Goal: Answer question/provide support

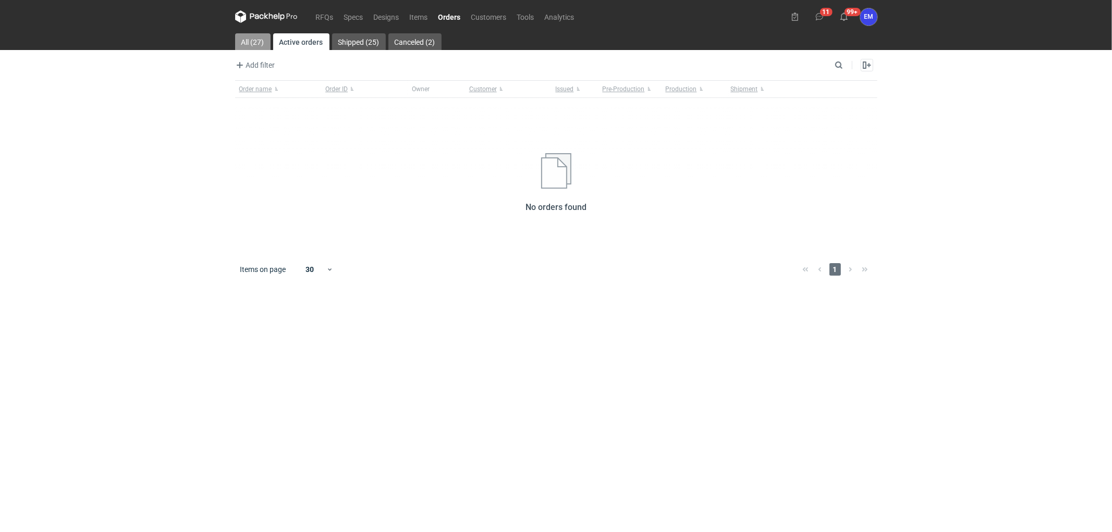
click at [252, 34] on link "All (27)" at bounding box center [252, 41] width 35 height 17
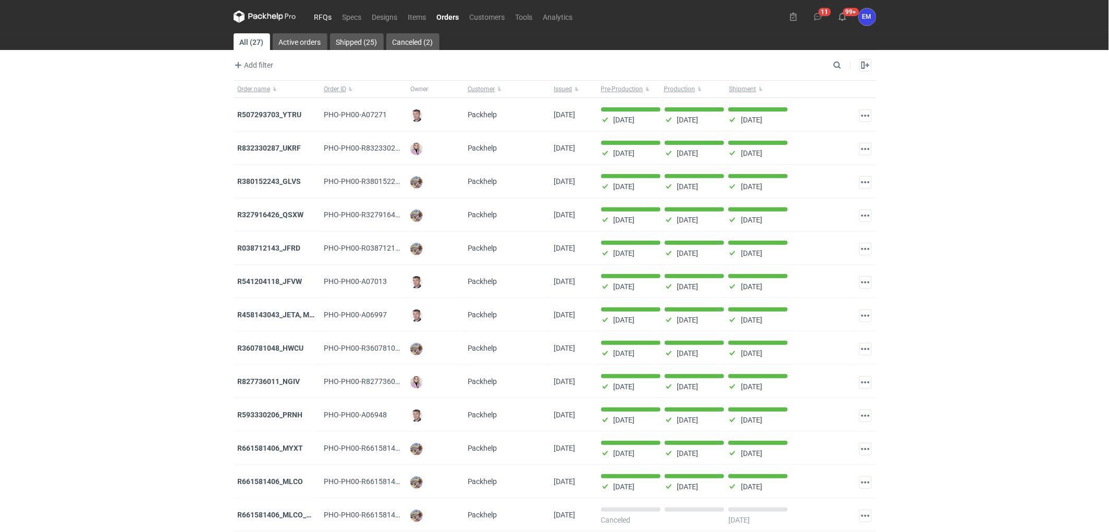
click at [318, 20] on link "RFQs" at bounding box center [323, 16] width 28 height 13
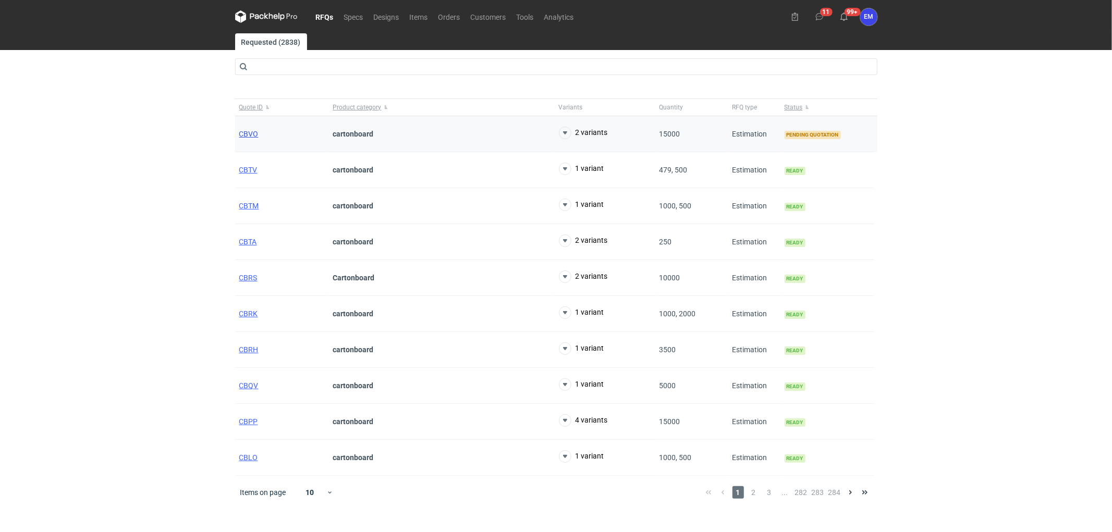
click at [241, 134] on span "CBVO" at bounding box center [248, 134] width 19 height 8
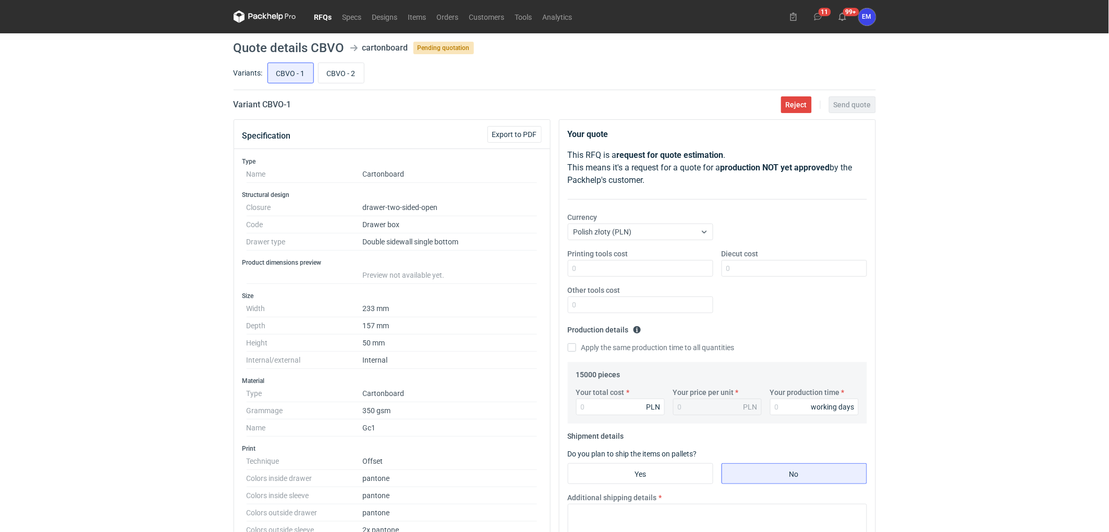
click at [314, 14] on link "RFQs" at bounding box center [323, 16] width 28 height 13
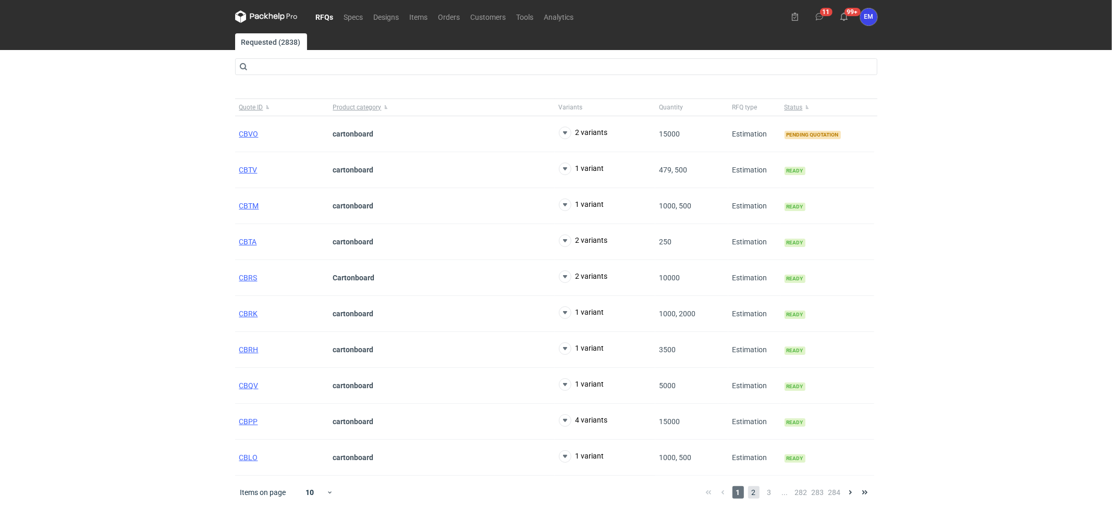
click at [753, 493] on span "2" at bounding box center [753, 492] width 11 height 13
click at [254, 132] on span "CBLF" at bounding box center [248, 134] width 18 height 8
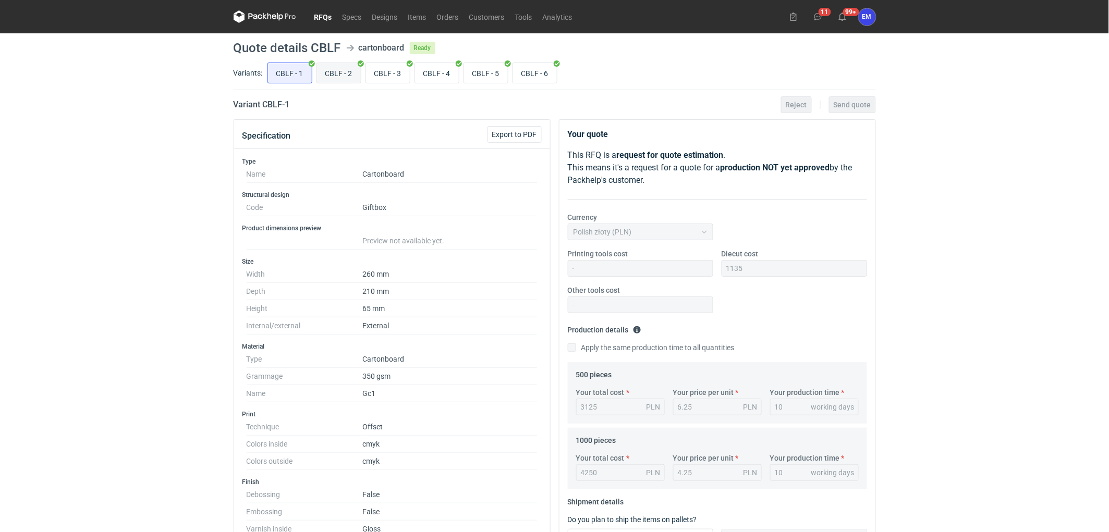
click at [345, 64] on input "CBLF - 2" at bounding box center [339, 73] width 44 height 20
radio input "true"
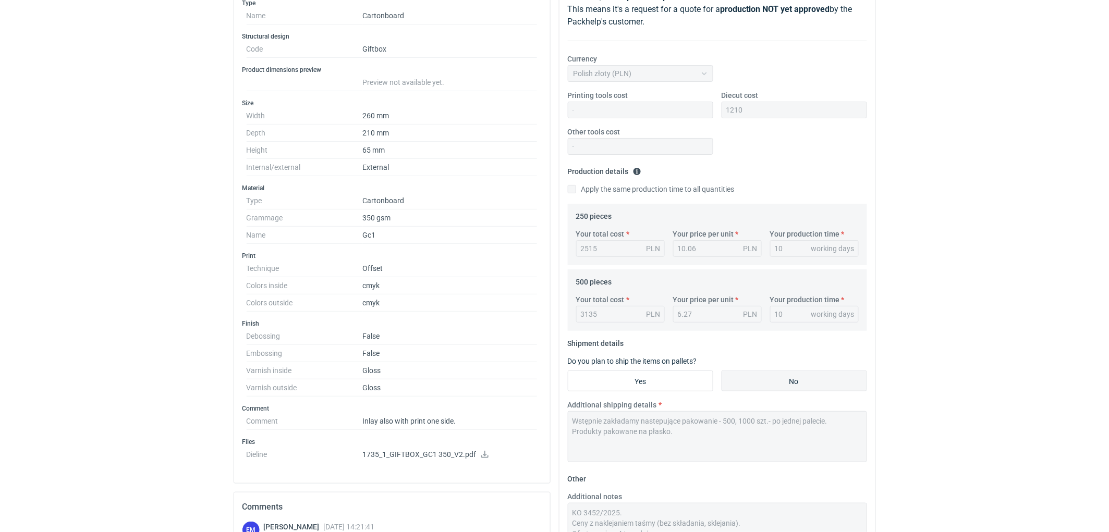
scroll to position [21, 0]
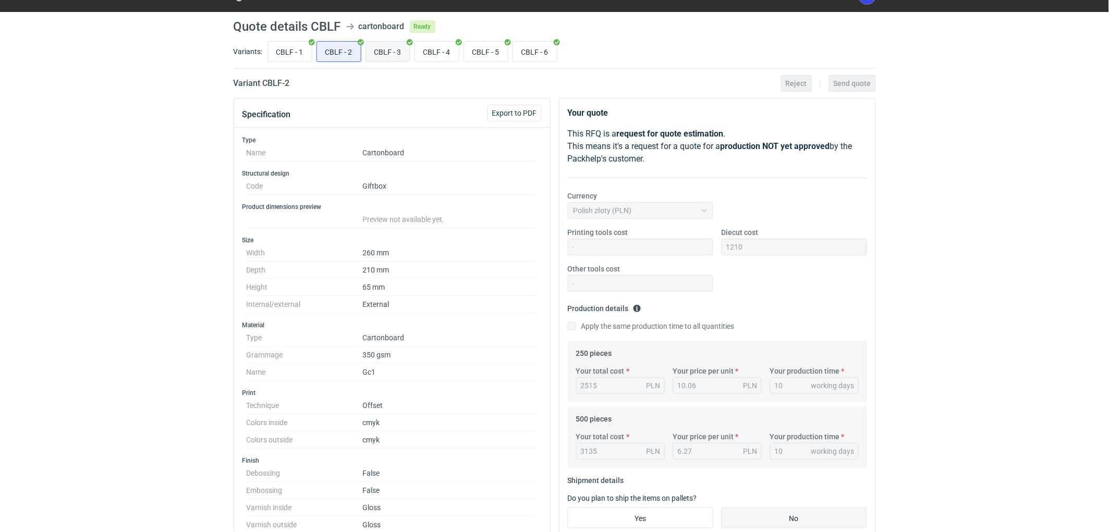
click at [381, 52] on input "CBLF - 3" at bounding box center [388, 52] width 44 height 20
radio input "true"
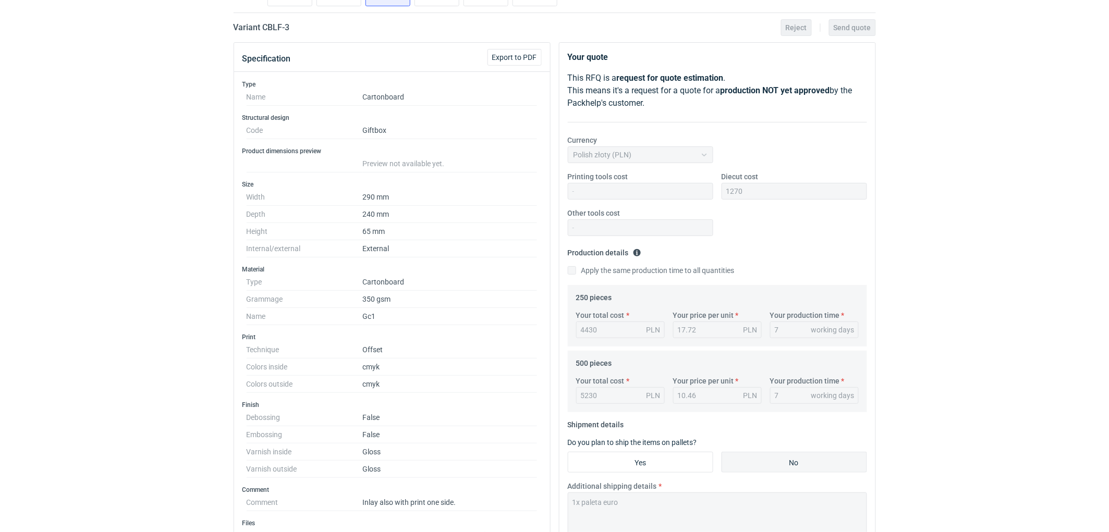
scroll to position [21, 0]
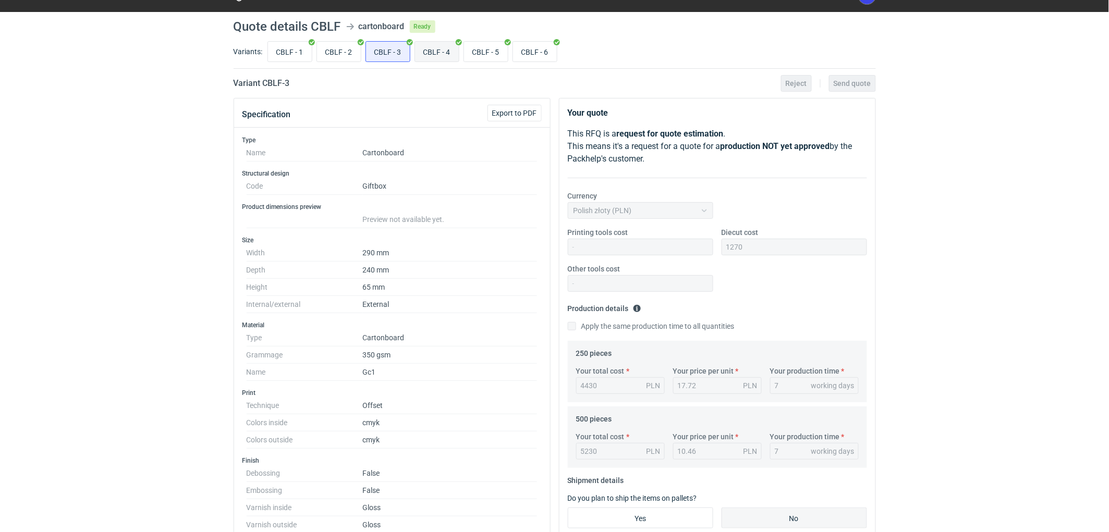
click at [435, 44] on input "CBLF - 4" at bounding box center [437, 52] width 44 height 20
radio input "true"
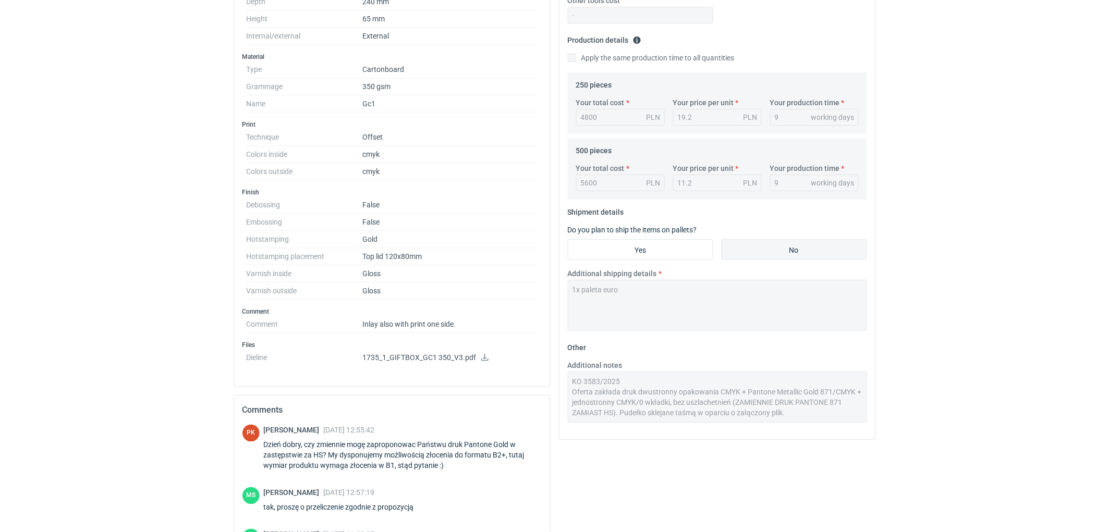
scroll to position [56, 0]
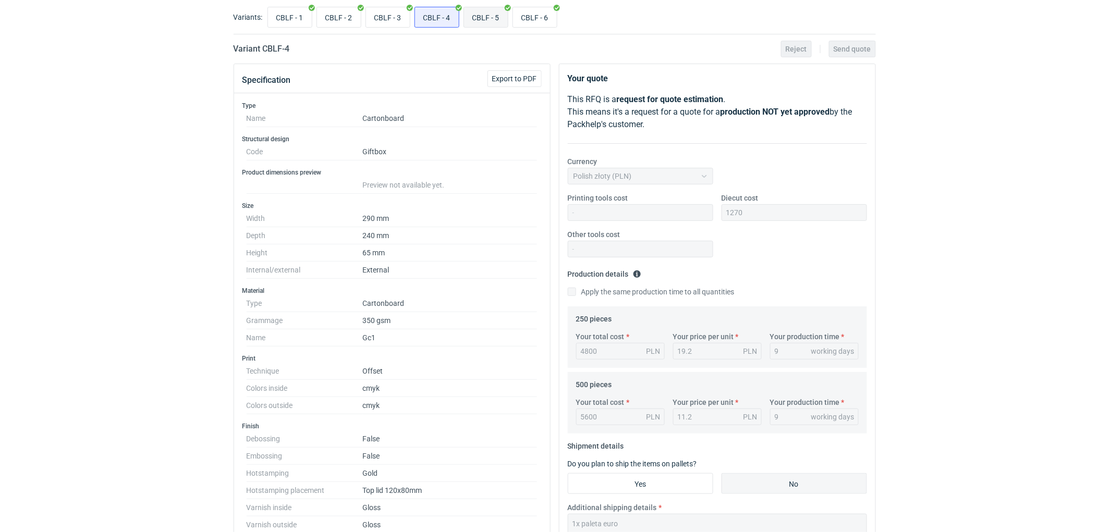
click at [496, 23] on input "CBLF - 5" at bounding box center [486, 17] width 44 height 20
radio input "true"
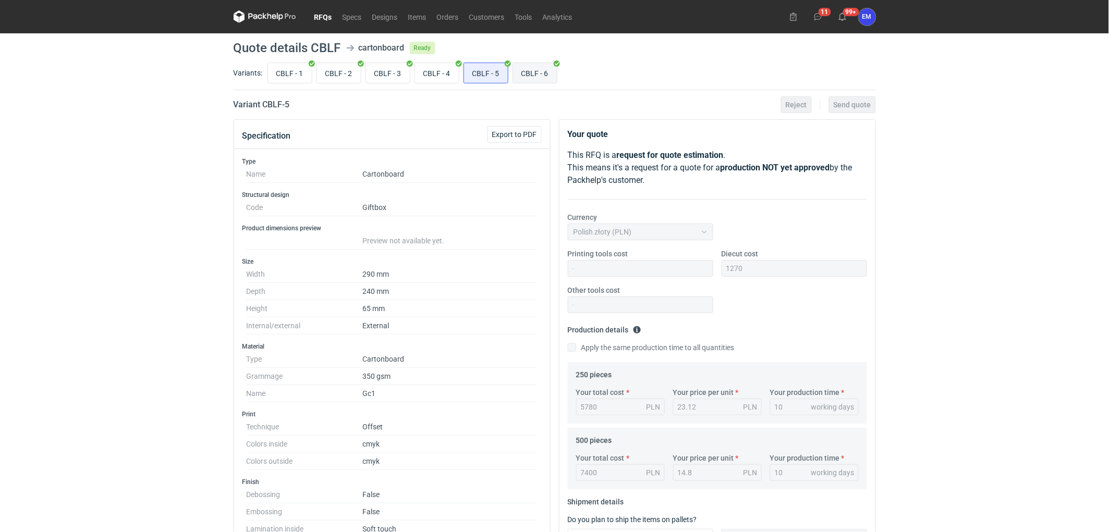
click at [546, 72] on input "CBLF - 6" at bounding box center [535, 73] width 44 height 20
radio input "true"
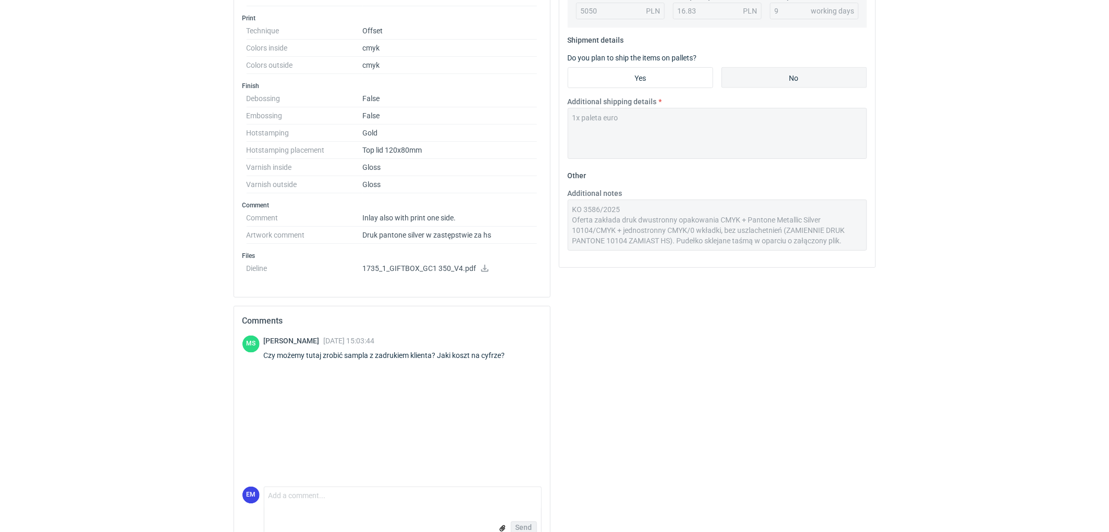
scroll to position [405, 0]
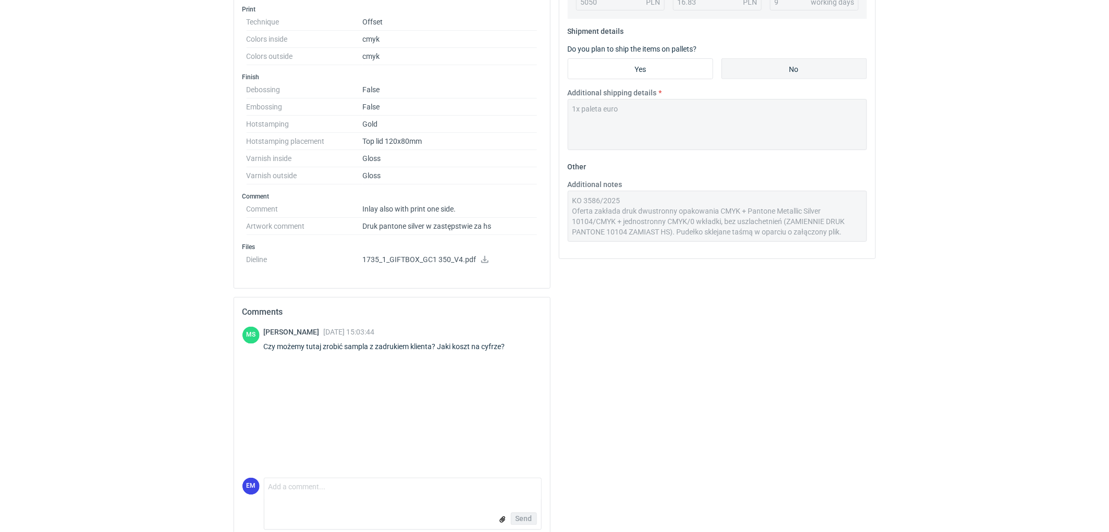
click at [827, 360] on div "Your quote This RFQ is a request for quote estimation . This means it's a reque…" at bounding box center [717, 130] width 325 height 833
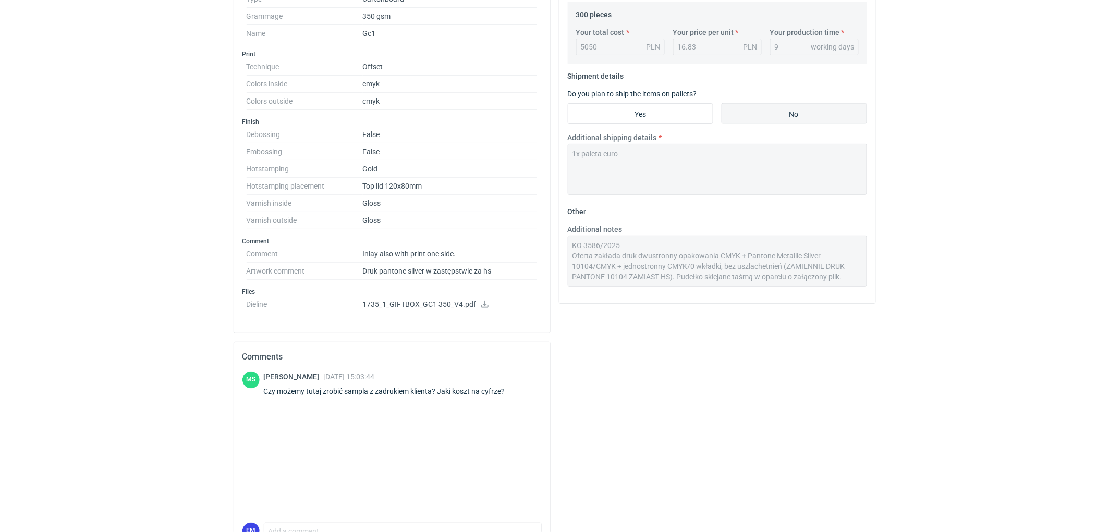
scroll to position [421, 0]
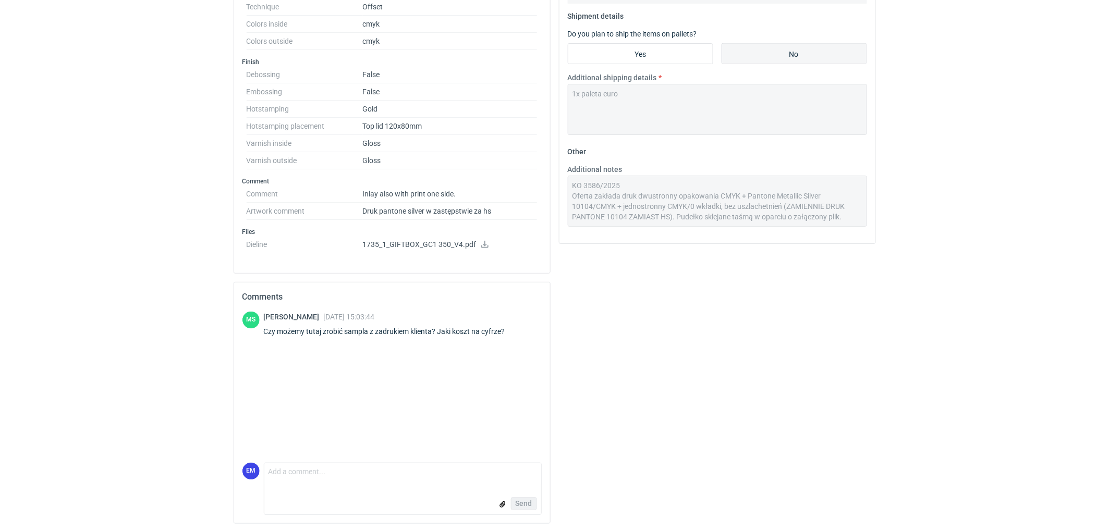
drag, startPoint x: 363, startPoint y: 246, endPoint x: 528, endPoint y: 241, distance: 164.3
click at [528, 241] on p "1735_1_GIFTBOX_GC1 350_V4.pdf" at bounding box center [450, 244] width 175 height 9
drag, startPoint x: 361, startPoint y: 191, endPoint x: 473, endPoint y: 192, distance: 112.1
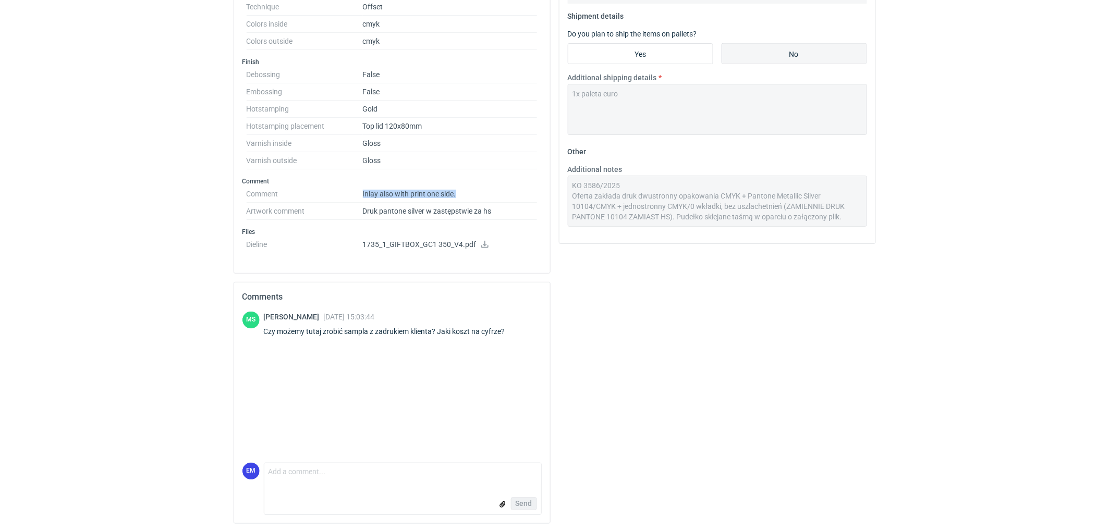
click at [473, 192] on dl "Comment Inlay also with print one side. Artwork comment Druk pantone silver w z…" at bounding box center [392, 203] width 291 height 34
drag, startPoint x: 102, startPoint y: 237, endPoint x: 132, endPoint y: 245, distance: 31.7
drag, startPoint x: 247, startPoint y: 194, endPoint x: 474, endPoint y: 188, distance: 227.4
click at [474, 188] on dl "Comment Inlay also with print one side. Artwork comment Druk pantone silver w z…" at bounding box center [392, 203] width 291 height 34
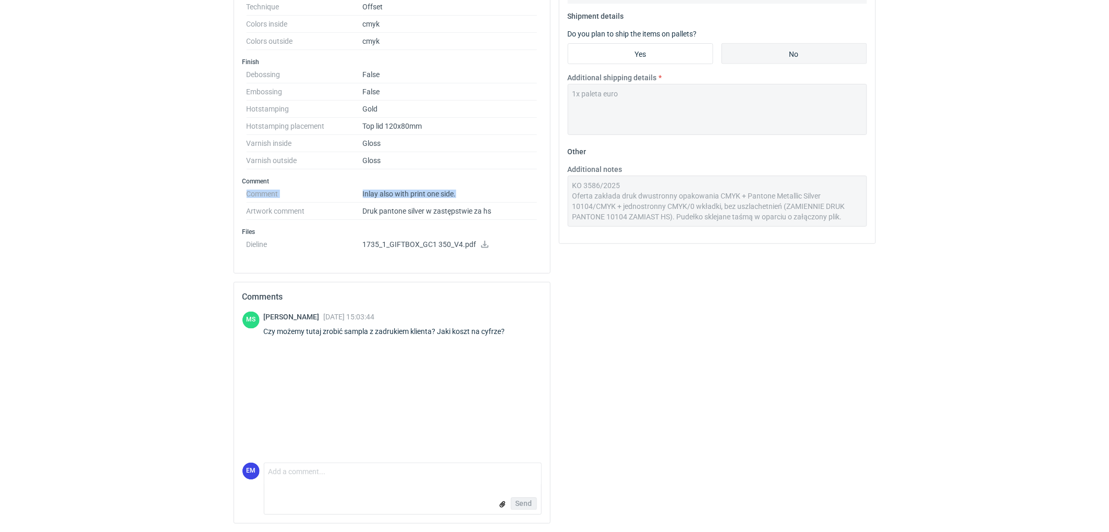
click at [474, 188] on dd "Inlay also with print one side." at bounding box center [450, 194] width 175 height 17
drag, startPoint x: 245, startPoint y: 190, endPoint x: 480, endPoint y: 192, distance: 234.6
click at [480, 192] on div "Comment Comment Inlay also with print one side. Artwork comment Druk pantone si…" at bounding box center [391, 198] width 299 height 43
drag, startPoint x: 498, startPoint y: 211, endPoint x: 242, endPoint y: 188, distance: 257.0
click at [242, 188] on div "Comment Comment Inlay also with print one side. Artwork comment Druk pantone si…" at bounding box center [391, 198] width 299 height 43
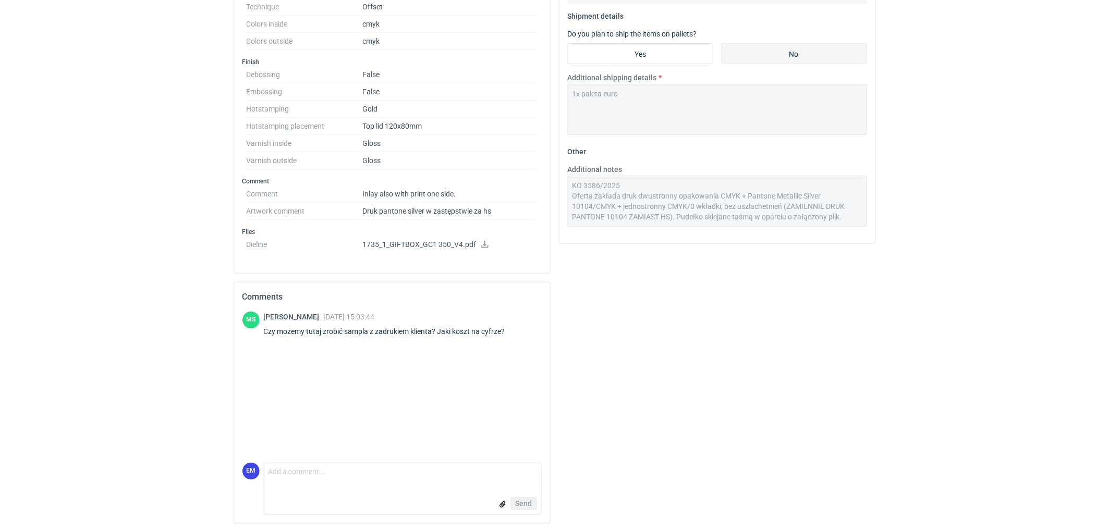
click at [654, 341] on div "Your quote This RFQ is a request for quote estimation . This means it's a reque…" at bounding box center [717, 115] width 325 height 833
click at [417, 481] on textarea "Comment message" at bounding box center [402, 474] width 277 height 22
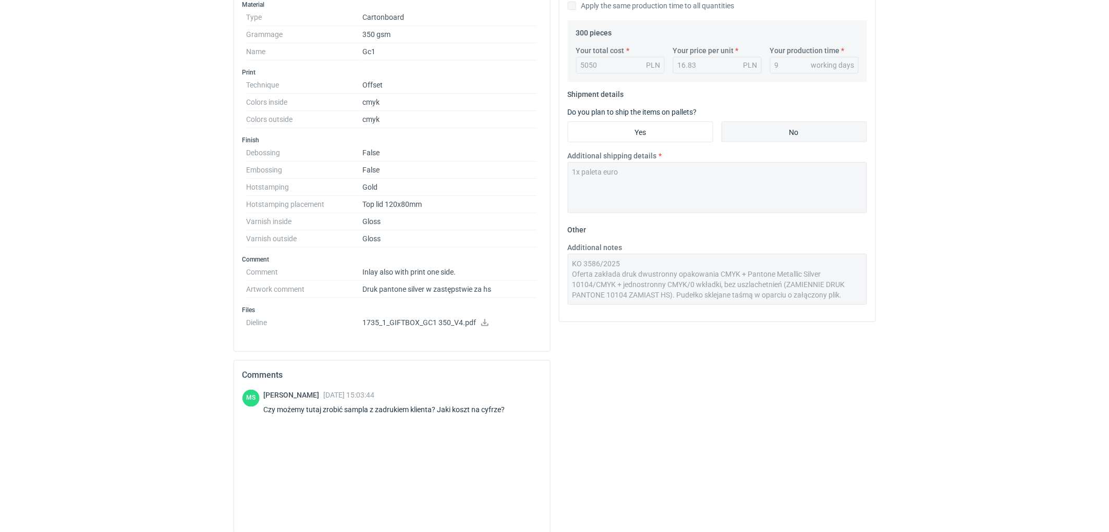
scroll to position [363, 0]
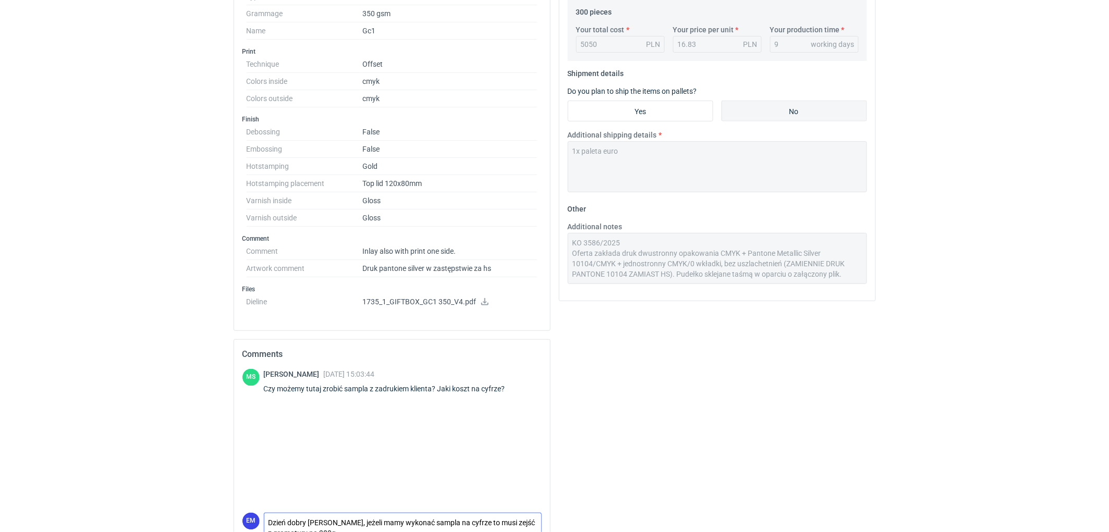
type textarea "Dzień dobry [PERSON_NAME], jeżeli mamy wykonać sampla na cyfrze to musi zejść z…"
click at [562, 239] on div "Your quote This RFQ is a request for quote estimation . This means it's a reque…" at bounding box center [717, 29] width 316 height 544
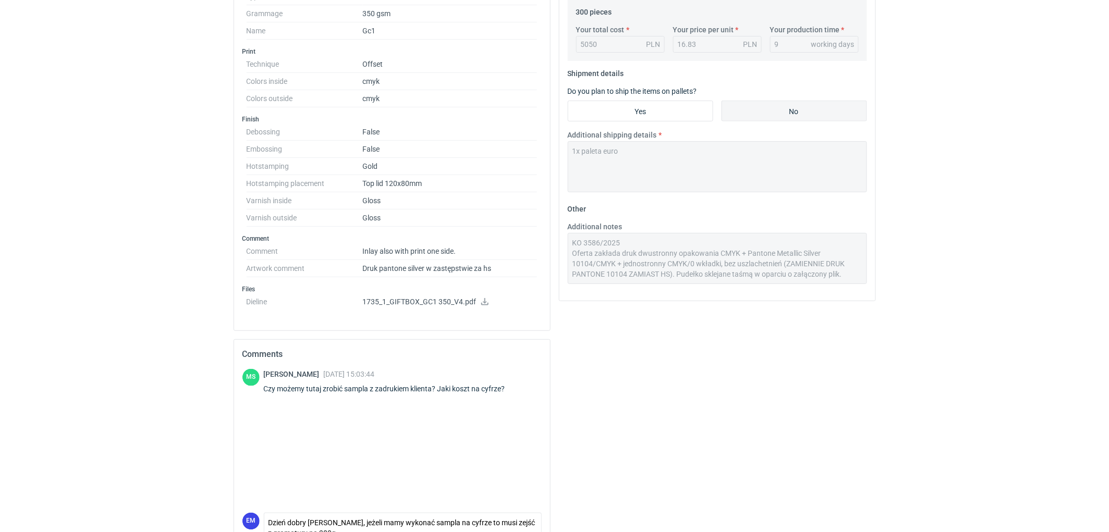
click at [546, 242] on div "Specification Export to PDF Type Name Cartonboard Structural design Code Giftbo…" at bounding box center [554, 173] width 651 height 833
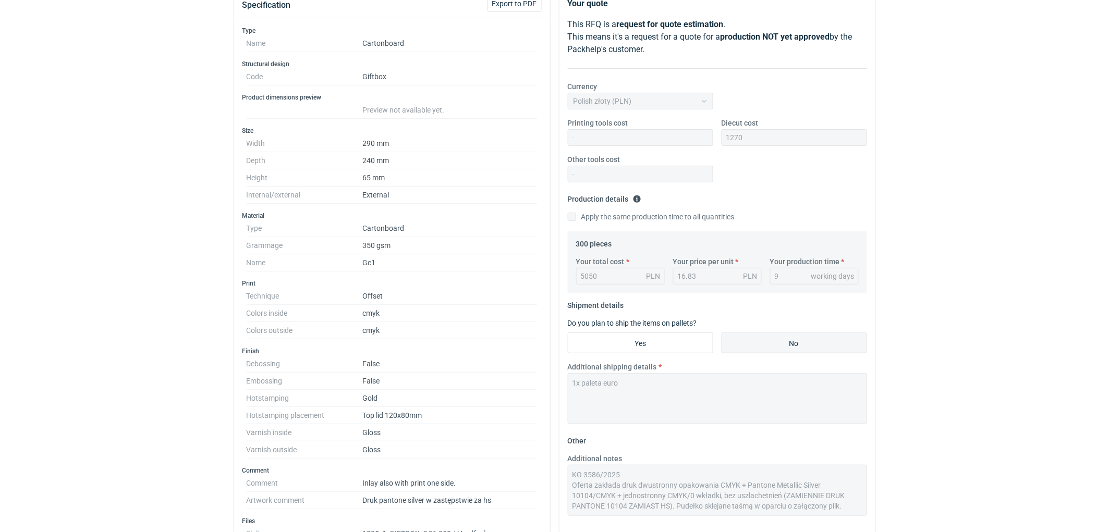
scroll to position [16, 0]
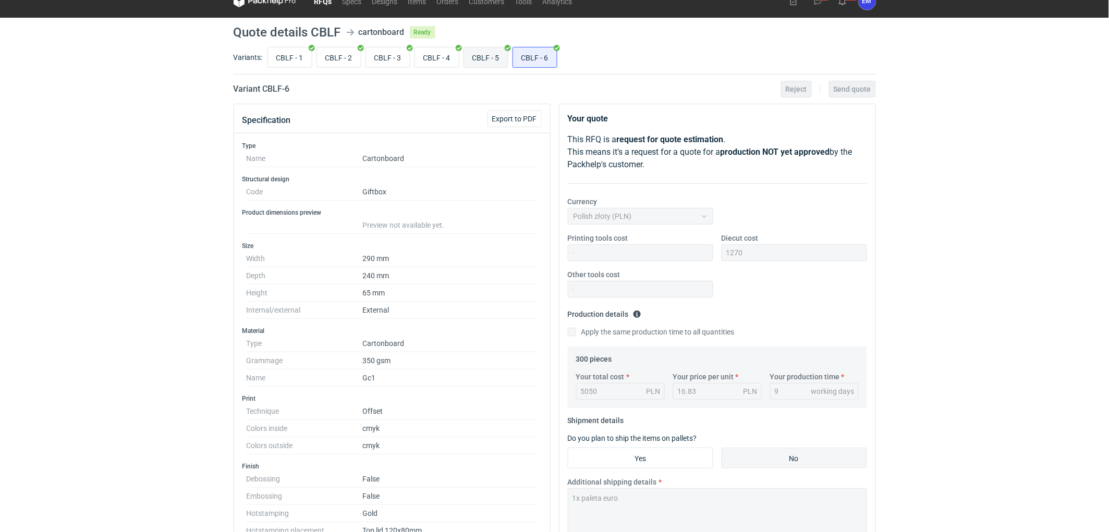
click at [481, 56] on input "CBLF - 5" at bounding box center [486, 57] width 44 height 20
radio input "true"
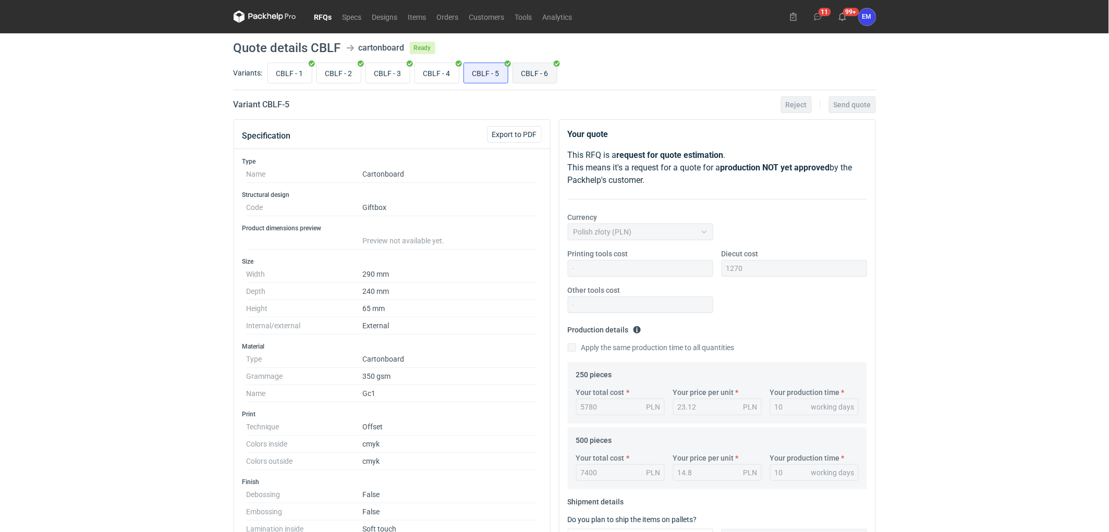
click at [548, 78] on input "CBLF - 6" at bounding box center [535, 73] width 44 height 20
radio input "true"
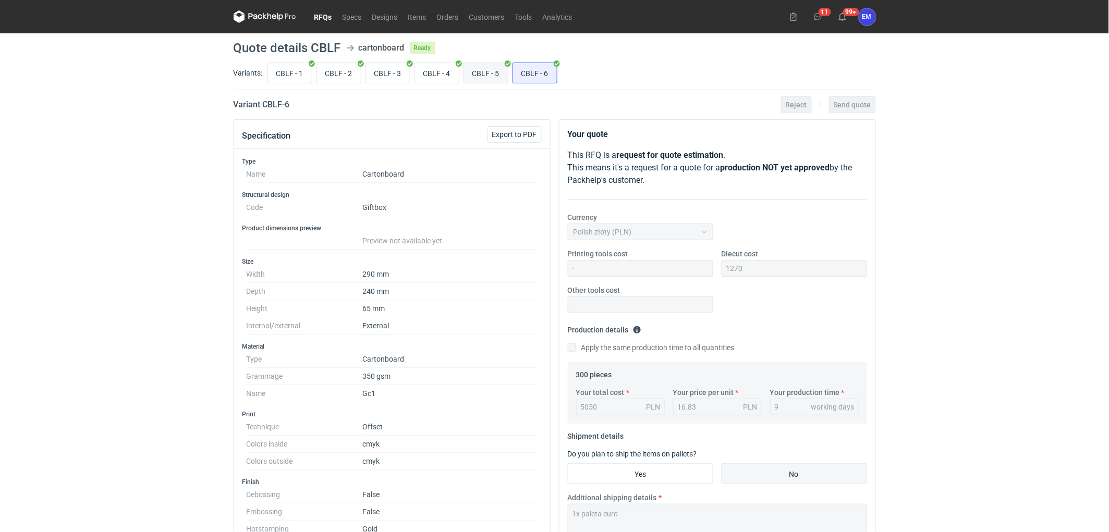
click at [481, 75] on input "CBLF - 5" at bounding box center [486, 73] width 44 height 20
radio input "true"
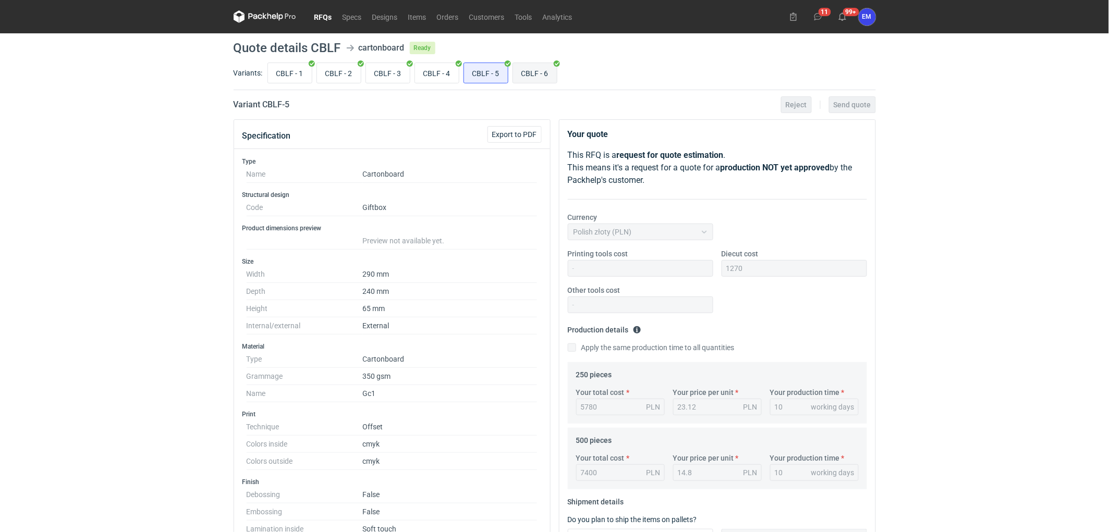
click at [529, 71] on input "CBLF - 6" at bounding box center [535, 73] width 44 height 20
radio input "true"
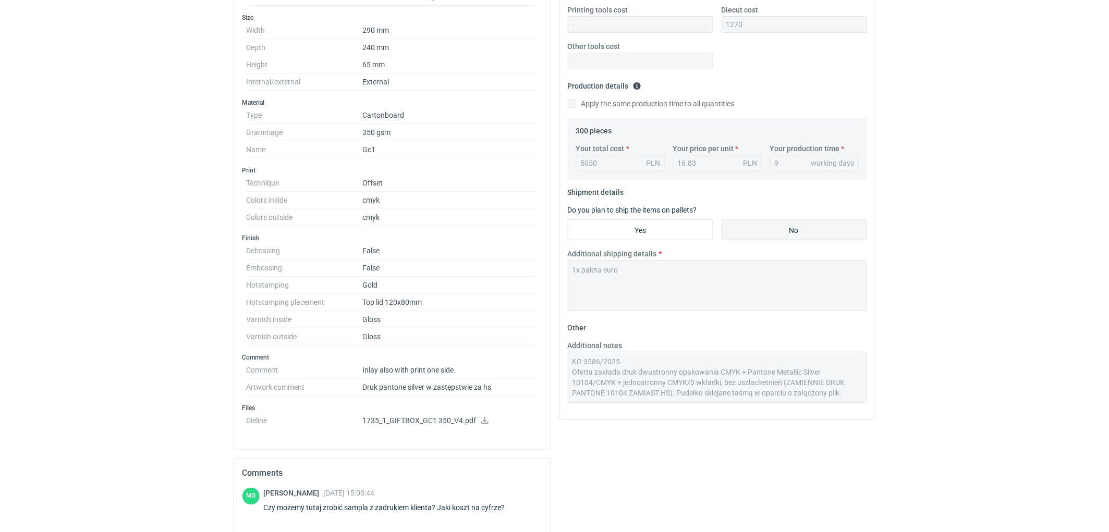
scroll to position [347, 0]
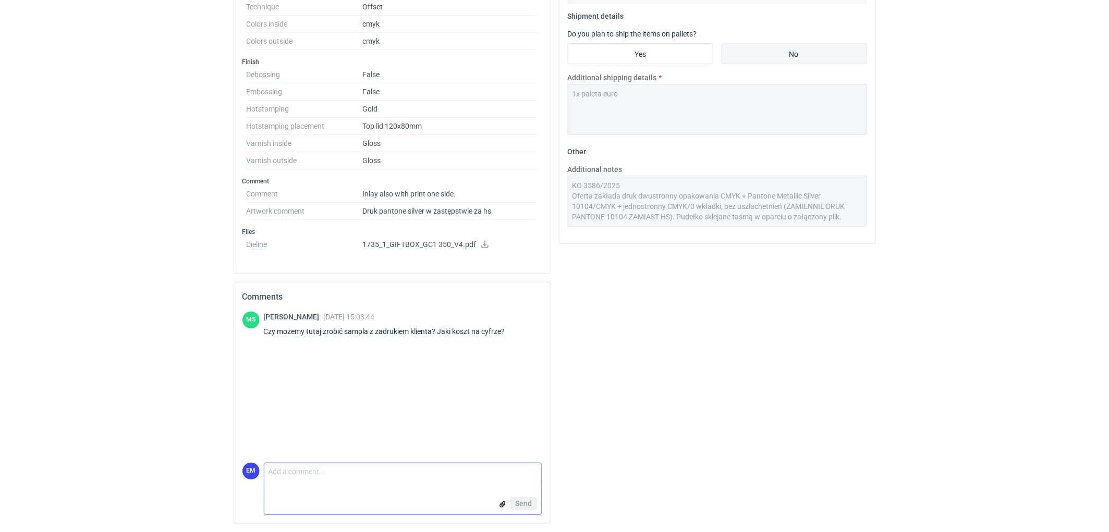
click at [353, 473] on textarea "Comment message" at bounding box center [402, 474] width 277 height 22
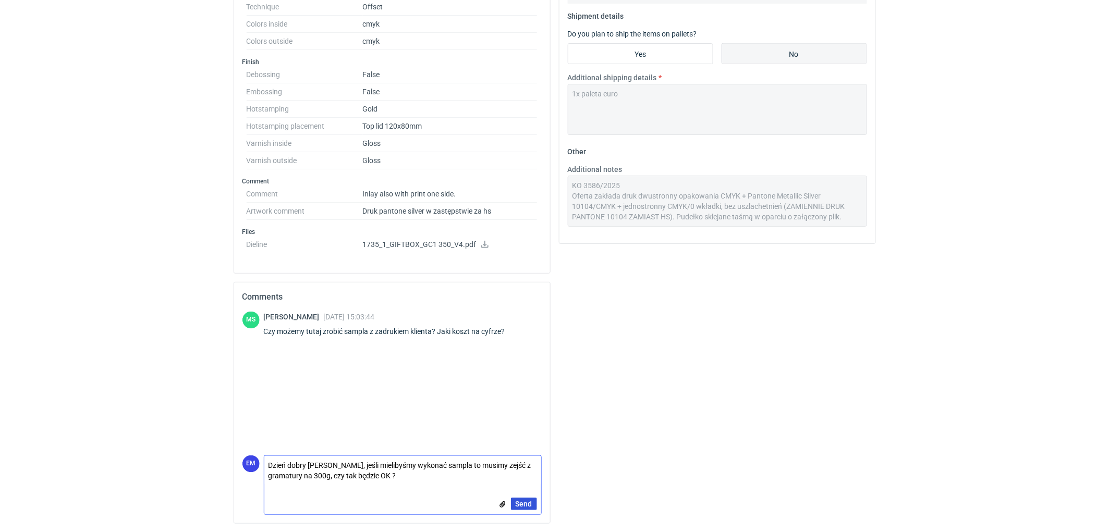
type textarea "Dzień dobry [PERSON_NAME], jeśli mielibyśmy wykonać sampla to musimy zejść z gr…"
click at [517, 502] on span "Send" at bounding box center [524, 503] width 17 height 7
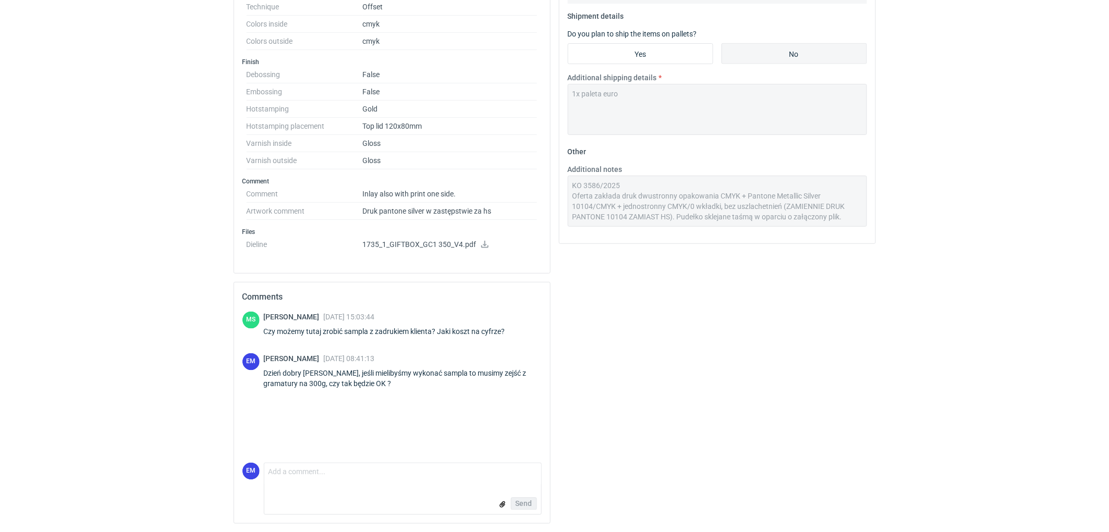
click at [686, 377] on div "Your quote This RFQ is a request for quote estimation . This means it's a reque…" at bounding box center [717, 115] width 325 height 833
click at [323, 477] on textarea "Comment message" at bounding box center [402, 474] width 277 height 22
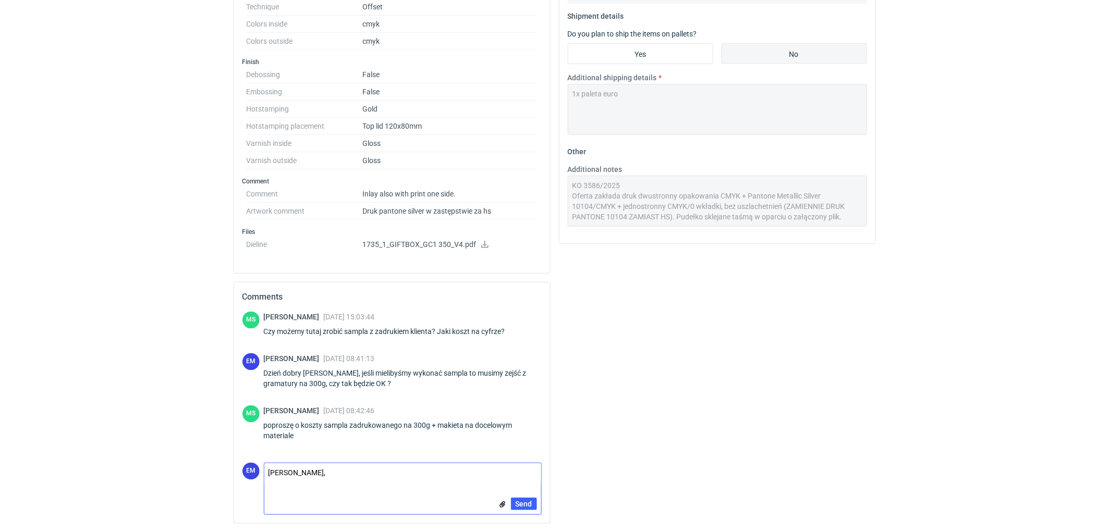
paste textarea "Druk cyfrowy próbny B2 4/0 (na papierze docelowym) - 155 zł netto"
click at [491, 475] on textarea "[PERSON_NAME], Druk cyfrowy próbny B2 4/0 (na papierze docelowym) - 155 zł netto" at bounding box center [402, 474] width 277 height 22
click at [284, 477] on textarea "[PERSON_NAME], Druk cyfrowy próbny B2 4/0 (na papierze docelowym) + wykrawanie …" at bounding box center [402, 472] width 277 height 29
click at [322, 480] on textarea "[PERSON_NAME], Druk cyfrowy próbny B2 4/0 (na papierze docelowym) + wykrawanie …" at bounding box center [402, 472] width 277 height 29
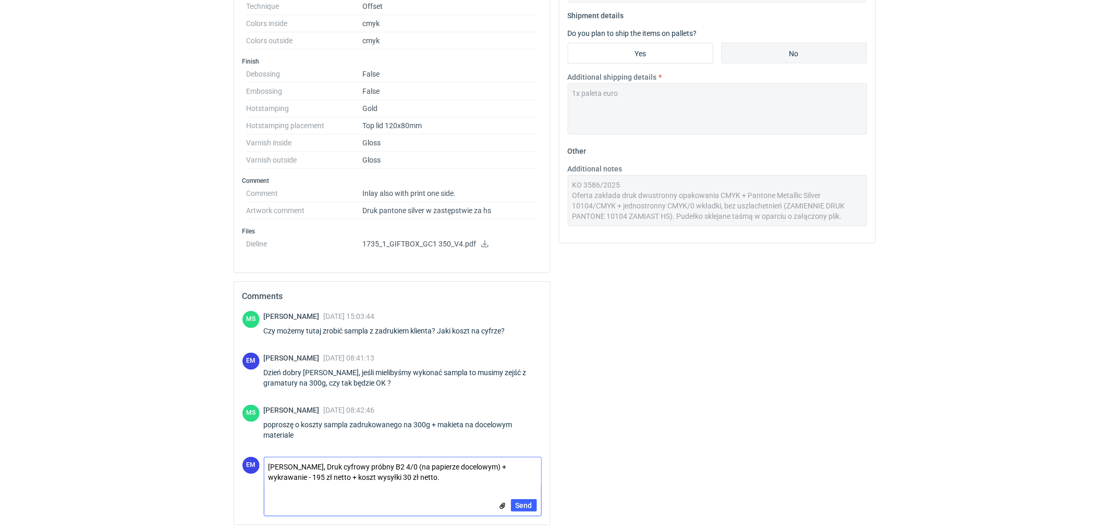
click at [430, 473] on textarea "[PERSON_NAME], Druk cyfrowy próbny B2 4/0 (na papierze docelowym) + wykrawanie …" at bounding box center [402, 472] width 277 height 29
click at [593, 383] on div "Your quote This RFQ is a request for quote estimation . This means it's a reque…" at bounding box center [717, 116] width 325 height 835
click at [438, 485] on textarea "[PERSON_NAME], Druk cyfrowy próbny B2 4/0 (na papierze docelowym) + wykrawanie …" at bounding box center [402, 470] width 277 height 29
click at [276, 476] on textarea "[PERSON_NAME], Druk cyfrowy próbny B2 4/0 (na papierze docelowym) + wykrawanie …" at bounding box center [402, 470] width 277 height 29
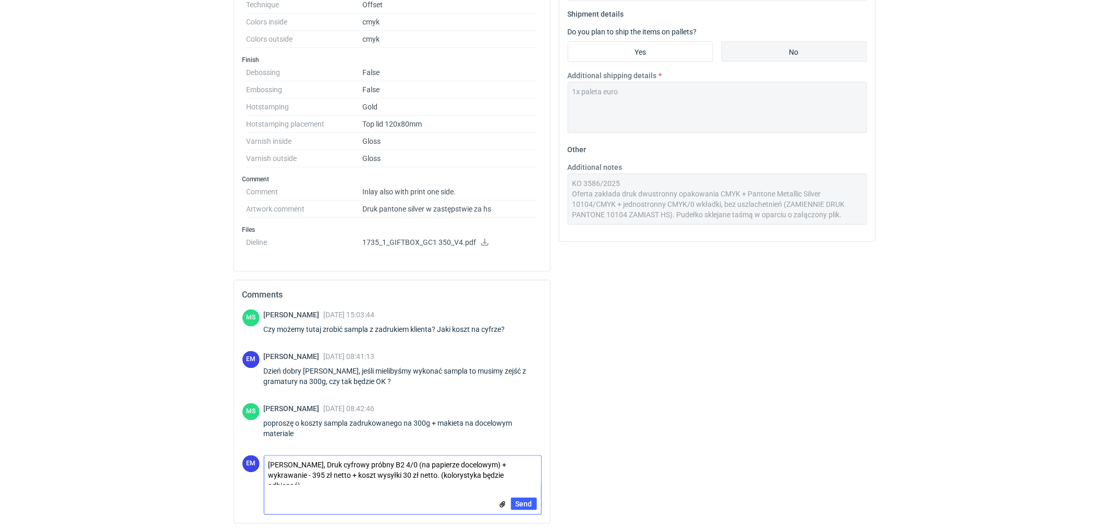
click at [507, 475] on textarea "[PERSON_NAME], Druk cyfrowy próbny B2 4/0 (na papierze docelowym) + wykrawanie …" at bounding box center [402, 470] width 277 height 29
drag, startPoint x: 400, startPoint y: 475, endPoint x: 423, endPoint y: 478, distance: 23.1
click at [402, 475] on textarea "[PERSON_NAME], Druk cyfrowy próbny B2 4/0 (na papierze docelowym) + wykrawanie …" at bounding box center [402, 470] width 277 height 29
click at [528, 475] on textarea "[PERSON_NAME], Druk cyfrowy próbny B2 4/0 (na papierze docelowym) + wykrawanie …" at bounding box center [402, 470] width 277 height 29
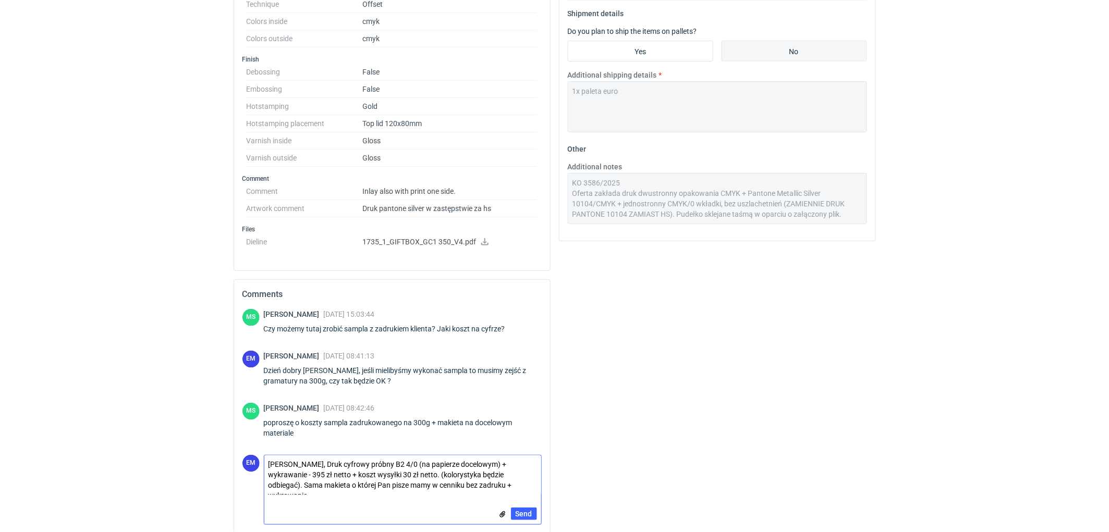
drag, startPoint x: 502, startPoint y: 474, endPoint x: 512, endPoint y: 485, distance: 14.7
click at [512, 485] on textarea "[PERSON_NAME], Druk cyfrowy próbny B2 4/0 (na papierze docelowym) + wykrawanie …" at bounding box center [402, 476] width 277 height 40
click at [495, 478] on textarea "[PERSON_NAME], Druk cyfrowy próbny B2 4/0 (na papierze docelowym) + wykrawanie …" at bounding box center [402, 476] width 277 height 40
click at [408, 484] on textarea "[PERSON_NAME], Druk cyfrowy próbny B2 4/0 (na papierze docelowym) + wykrawanie …" at bounding box center [402, 476] width 277 height 40
click at [333, 488] on textarea "[PERSON_NAME], Druk cyfrowy próbny B2 4/0 (na papierze docelowym) + wykrawanie …" at bounding box center [402, 476] width 277 height 40
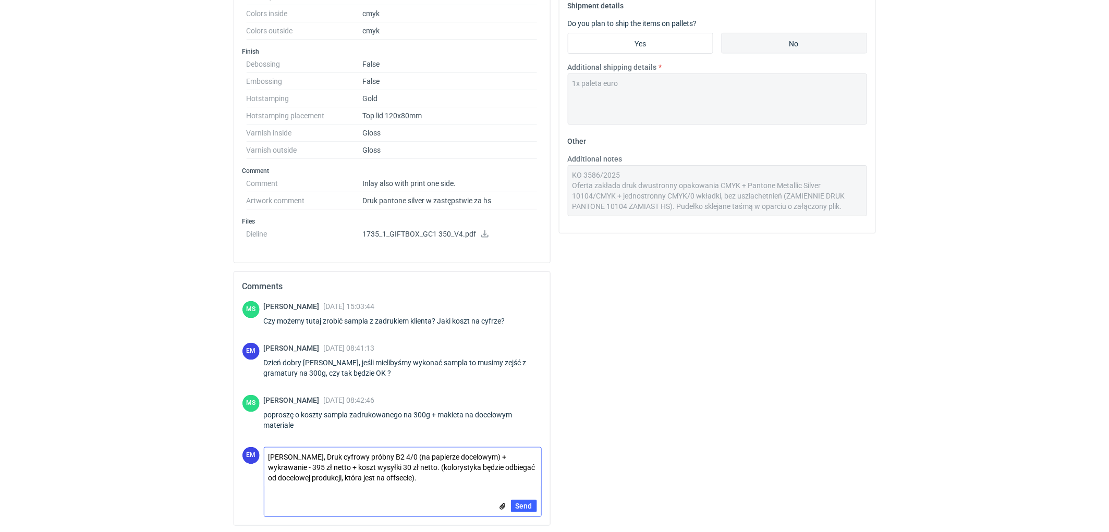
scroll to position [433, 0]
click at [668, 446] on div "Your quote This RFQ is a request for quote estimation . This means it's a reque…" at bounding box center [717, 110] width 325 height 846
click at [664, 446] on div "Your quote This RFQ is a request for quote estimation . This means it's a reque…" at bounding box center [717, 110] width 325 height 846
drag, startPoint x: 779, startPoint y: 407, endPoint x: 784, endPoint y: 405, distance: 5.6
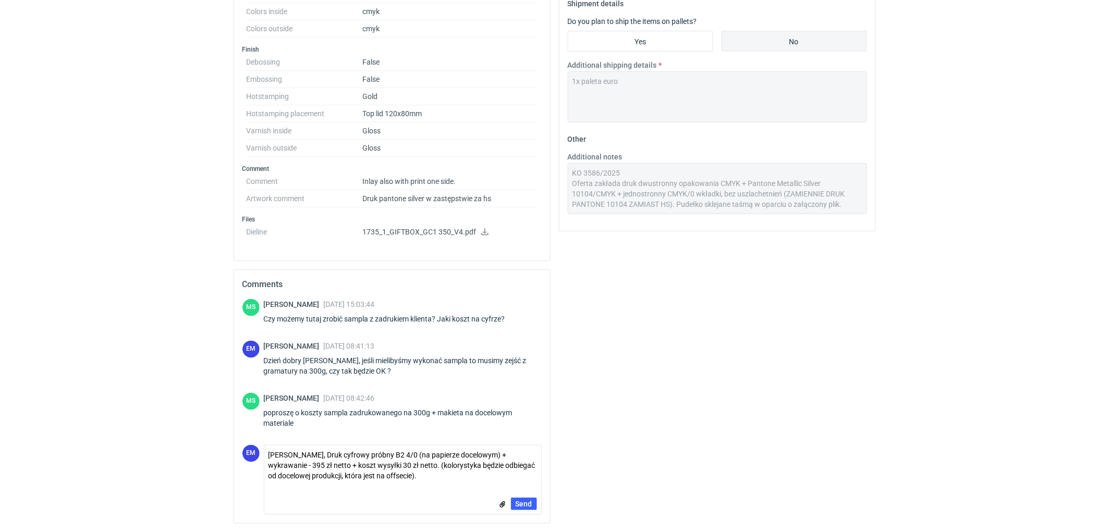
click at [784, 405] on div "Your quote This RFQ is a request for quote estimation . This means it's a reque…" at bounding box center [717, 110] width 325 height 846
drag, startPoint x: 739, startPoint y: 364, endPoint x: 732, endPoint y: 347, distance: 18.2
click at [738, 355] on div "Your quote This RFQ is a request for quote estimation . This means it's a reque…" at bounding box center [717, 110] width 325 height 846
click at [763, 283] on div "Your quote This RFQ is a request for quote estimation . This means it's a reque…" at bounding box center [717, 110] width 325 height 846
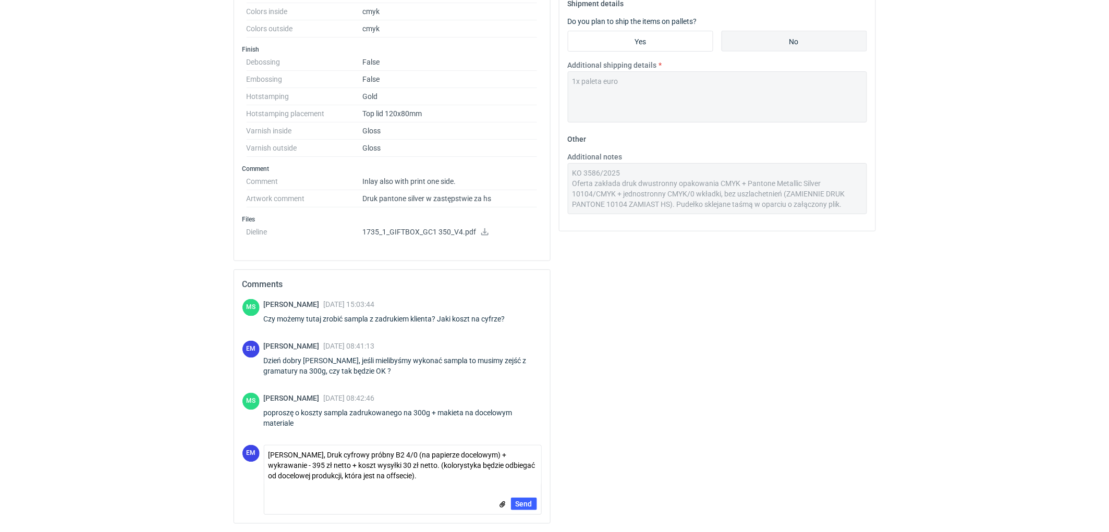
click at [814, 349] on div "Your quote This RFQ is a request for quote estimation . This means it's a reque…" at bounding box center [717, 110] width 325 height 846
click at [284, 466] on textarea "[PERSON_NAME], Druk cyfrowy próbny B2 4/0 (na papierze docelowym) + wykrawanie …" at bounding box center [402, 466] width 277 height 40
click at [775, 263] on div "Your quote This RFQ is a request for quote estimation . This means it's a reque…" at bounding box center [717, 110] width 325 height 846
click at [691, 322] on div "Your quote This RFQ is a request for quote estimation . This means it's a reque…" at bounding box center [717, 110] width 325 height 846
click at [423, 482] on textarea "[PERSON_NAME], Druk cyfrowy próbny B2 4/0 (na papierze docelowym) + wykrawanie …" at bounding box center [402, 466] width 277 height 40
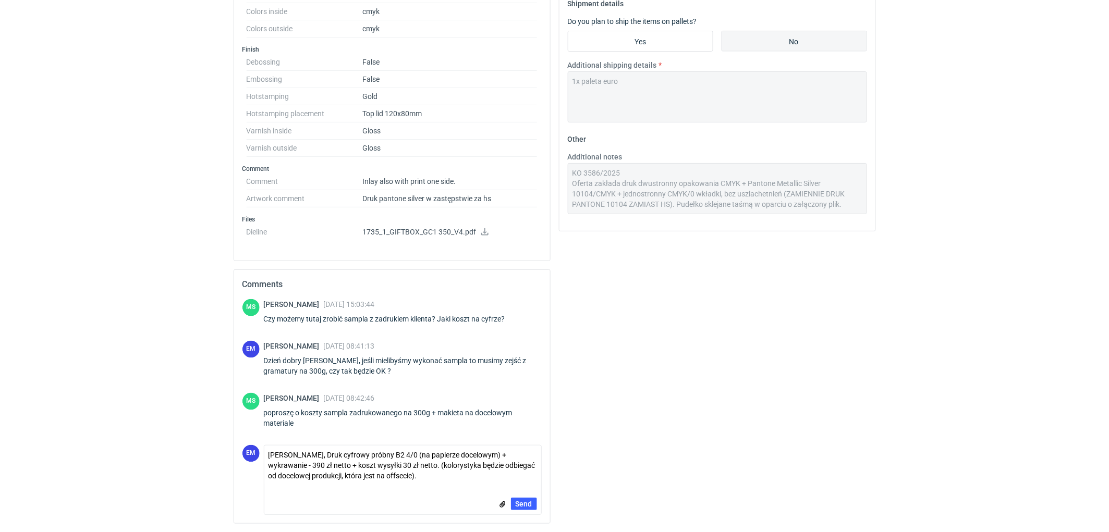
drag, startPoint x: 756, startPoint y: 420, endPoint x: 739, endPoint y: 430, distance: 19.9
click at [757, 419] on div "Your quote This RFQ is a request for quote estimation . This means it's a reque…" at bounding box center [717, 110] width 325 height 846
click at [284, 467] on textarea "[PERSON_NAME], Druk cyfrowy próbny B2 4/0 (na papierze docelowym) + wykrawanie …" at bounding box center [402, 466] width 277 height 40
click at [626, 393] on div "Your quote This RFQ is a request for quote estimation . This means it's a reque…" at bounding box center [717, 110] width 325 height 846
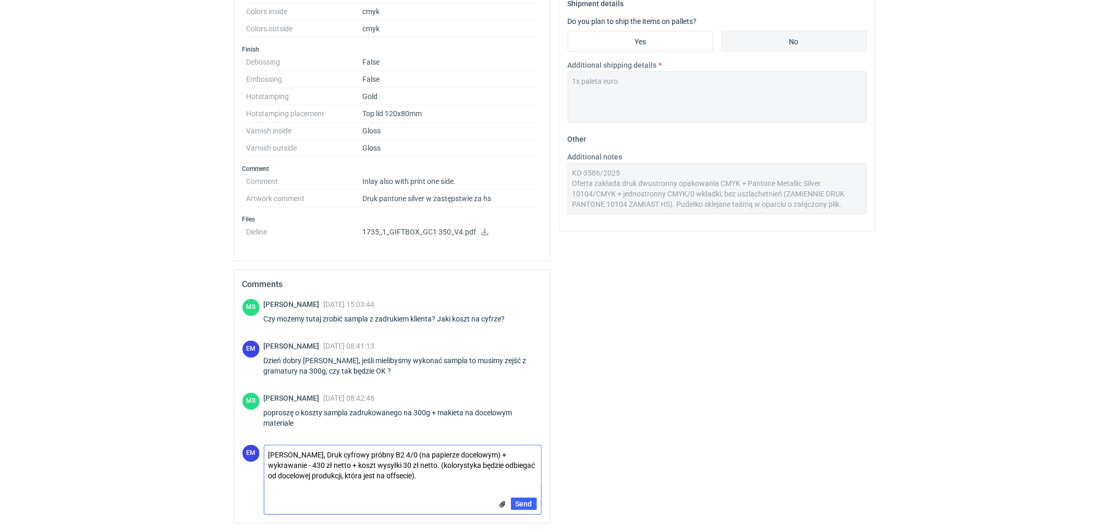
click at [433, 475] on textarea "[PERSON_NAME], Druk cyfrowy próbny B2 4/0 (na papierze docelowym) + wykrawanie …" at bounding box center [402, 466] width 277 height 40
click at [479, 476] on textarea "[PERSON_NAME], Druk cyfrowy próbny B2 4/0 (na papierze docelowym) + wykrawanie …" at bounding box center [402, 470] width 277 height 50
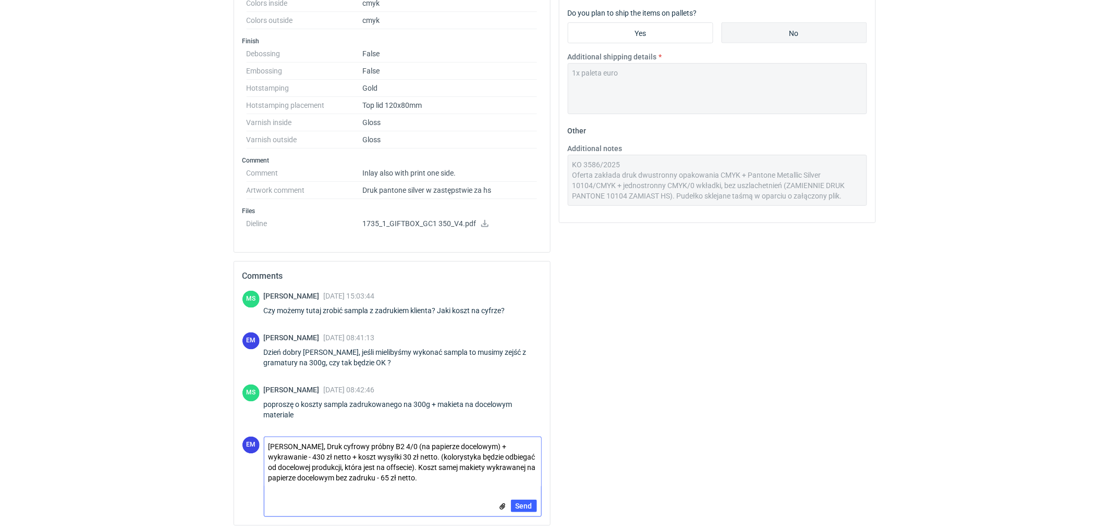
scroll to position [444, 0]
click at [442, 478] on textarea "[PERSON_NAME], Druk cyfrowy próbny B2 4/0 (na papierze docelowym) + wykrawanie …" at bounding box center [402, 460] width 277 height 50
click at [428, 476] on textarea "[PERSON_NAME], Druk cyfrowy próbny B2 4/0 (na papierze docelowym) + wykrawanie …" at bounding box center [402, 460] width 277 height 50
click at [428, 475] on textarea "[PERSON_NAME], Druk cyfrowy próbny B2 4/0 (na papierze docelowym) + wykrawanie …" at bounding box center [402, 460] width 277 height 50
click at [429, 475] on textarea "[PERSON_NAME], Druk cyfrowy próbny B2 4/0 (na papierze docelowym) + wykrawanie …" at bounding box center [402, 460] width 277 height 50
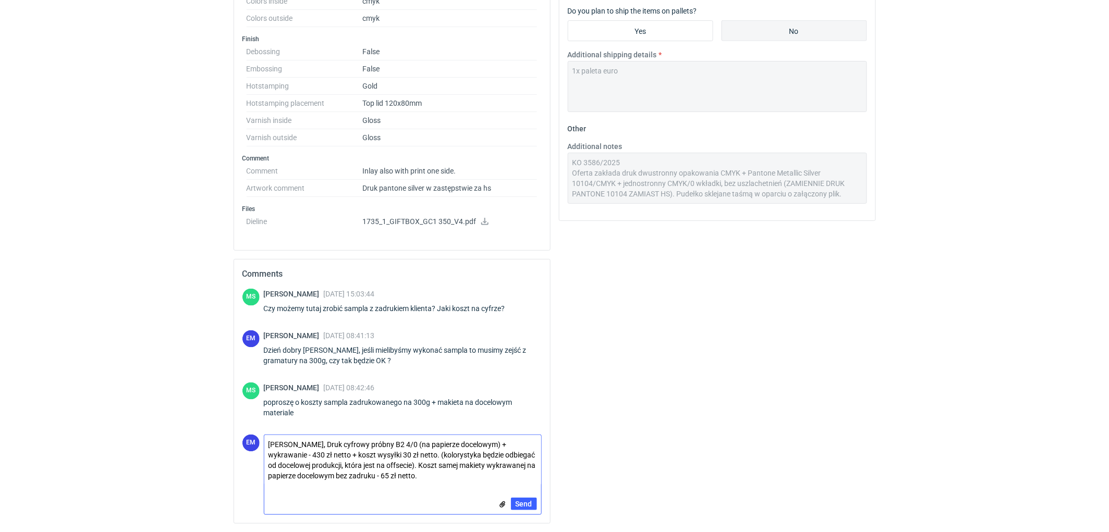
type textarea "[PERSON_NAME], Druk cyfrowy próbny B2 4/0 (na papierze docelowym) + wykrawanie …"
click at [756, 432] on div "Your quote This RFQ is a request for quote estimation . This means it's a reque…" at bounding box center [717, 104] width 325 height 856
click at [447, 486] on form "Comment message [PERSON_NAME], Druk cyfrowy próbny B2 4/0 (na papierze docelowy…" at bounding box center [403, 475] width 278 height 80
click at [708, 298] on div "Your quote This RFQ is a request for quote estimation . This means it's a reque…" at bounding box center [717, 104] width 325 height 856
click at [663, 418] on div "Your quote This RFQ is a request for quote estimation . This means it's a reque…" at bounding box center [717, 104] width 325 height 856
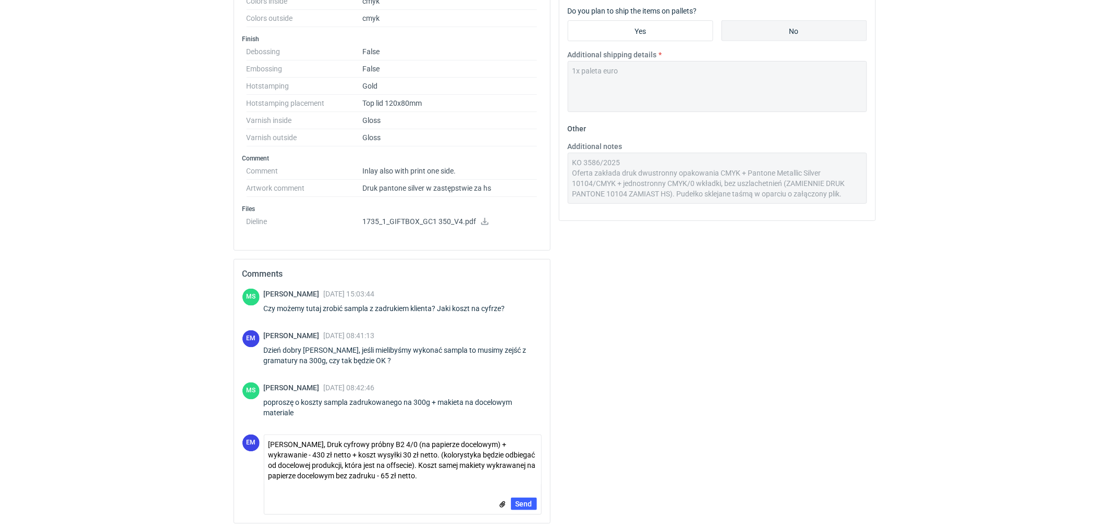
click at [679, 368] on div "Your quote This RFQ is a request for quote estimation . This means it's a reque…" at bounding box center [717, 104] width 325 height 856
click at [598, 445] on div "Your quote This RFQ is a request for quote estimation . This means it's a reque…" at bounding box center [717, 104] width 325 height 856
click at [522, 504] on span "Send" at bounding box center [524, 503] width 17 height 7
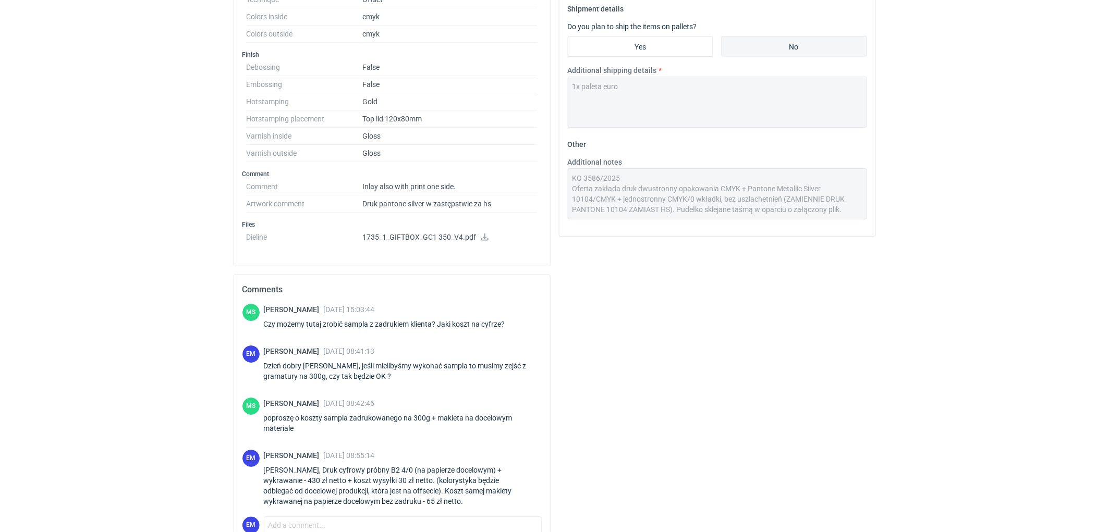
scroll to position [6, 0]
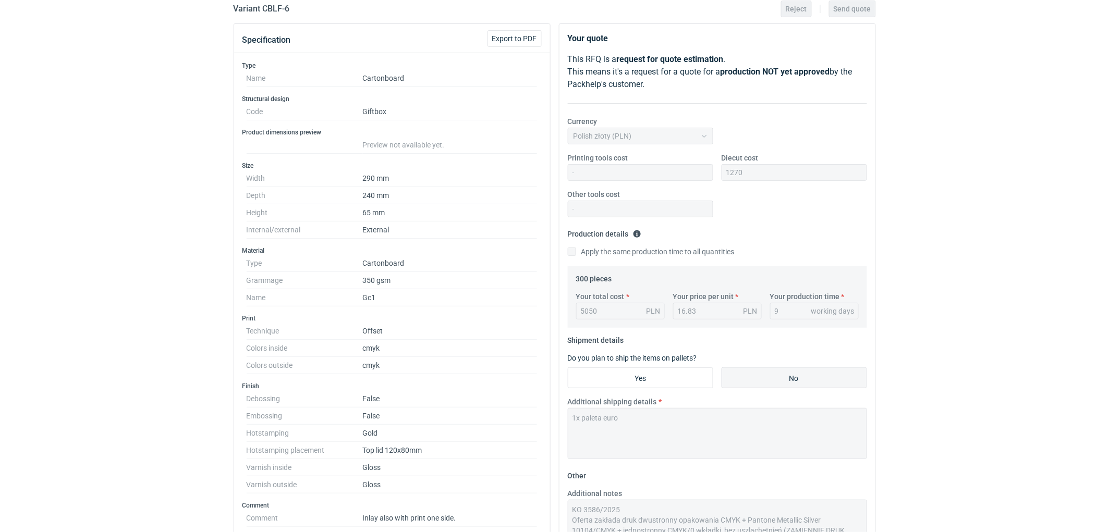
scroll to position [0, 0]
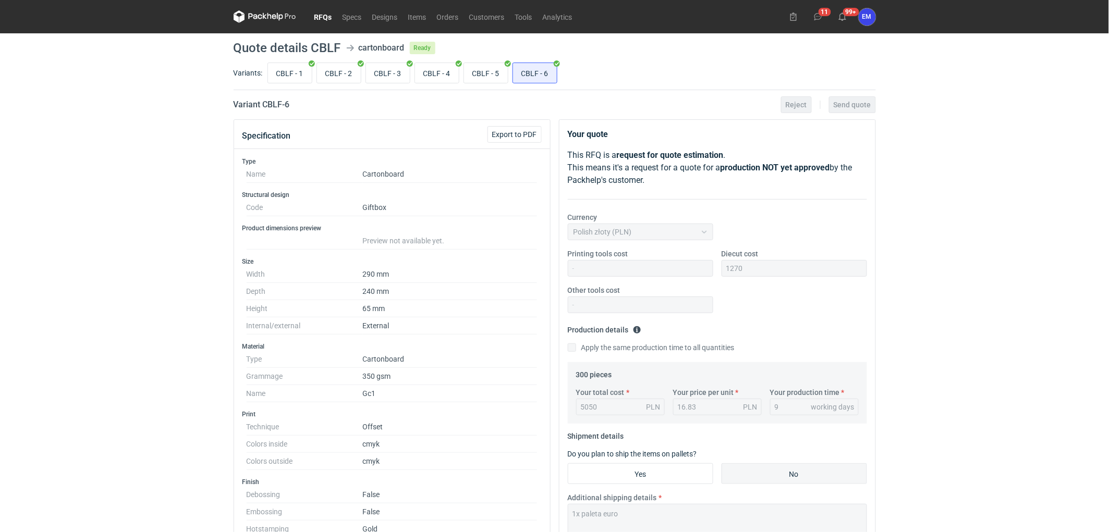
click at [150, 184] on div "RFQs Specs Designs Items Orders Customers Tools Analytics 11 99+ EM [PERSON_NAM…" at bounding box center [554, 266] width 1109 height 532
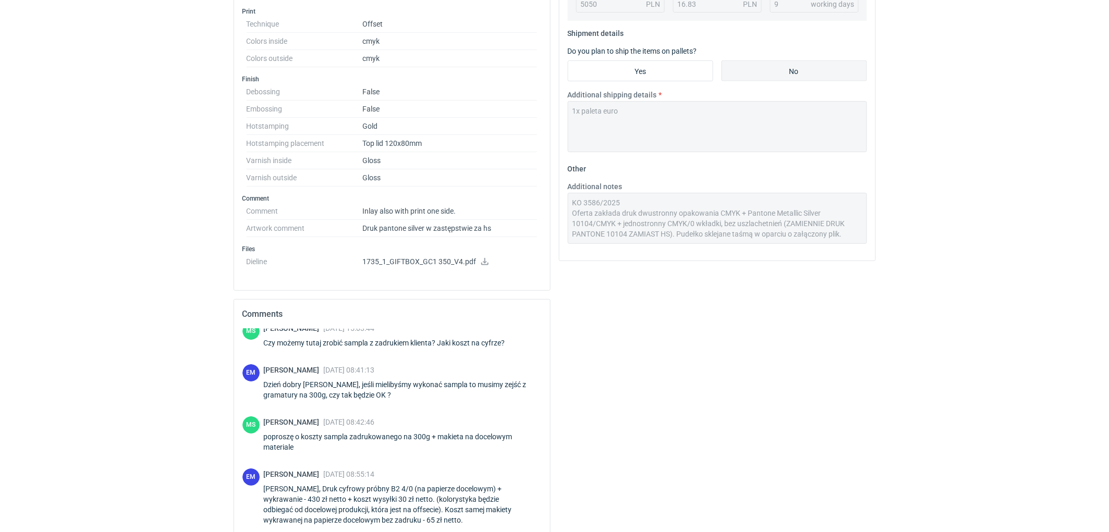
scroll to position [494, 0]
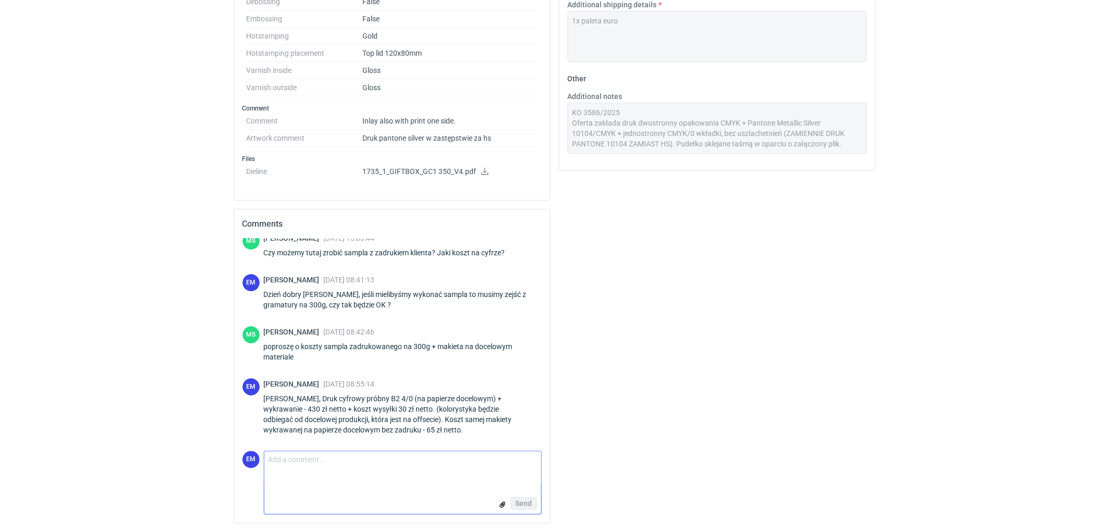
click at [348, 472] on textarea "Comment message" at bounding box center [402, 468] width 277 height 33
type textarea "*B2 4/4 ;)"
click at [525, 503] on span "Send" at bounding box center [524, 503] width 17 height 7
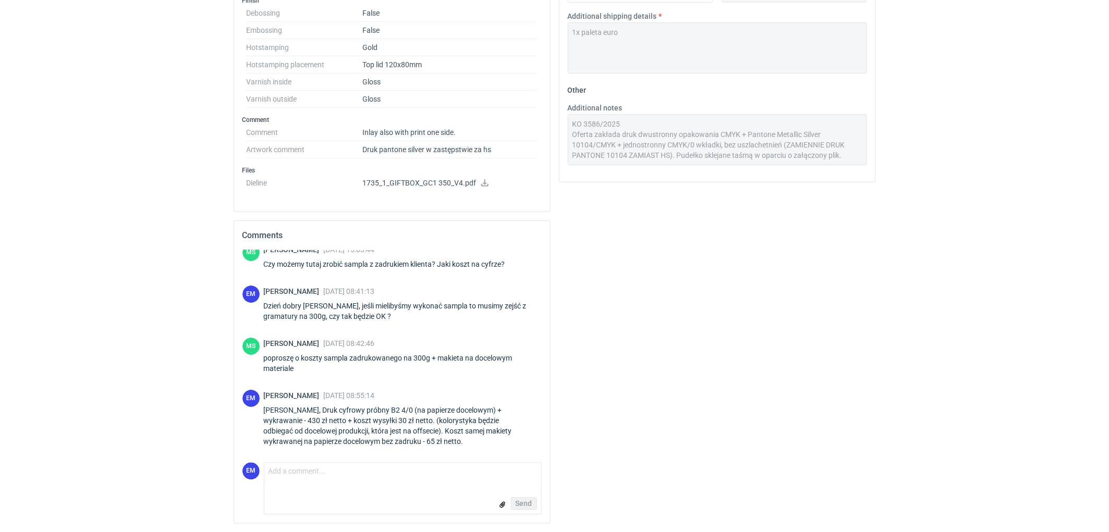
scroll to position [47, 0]
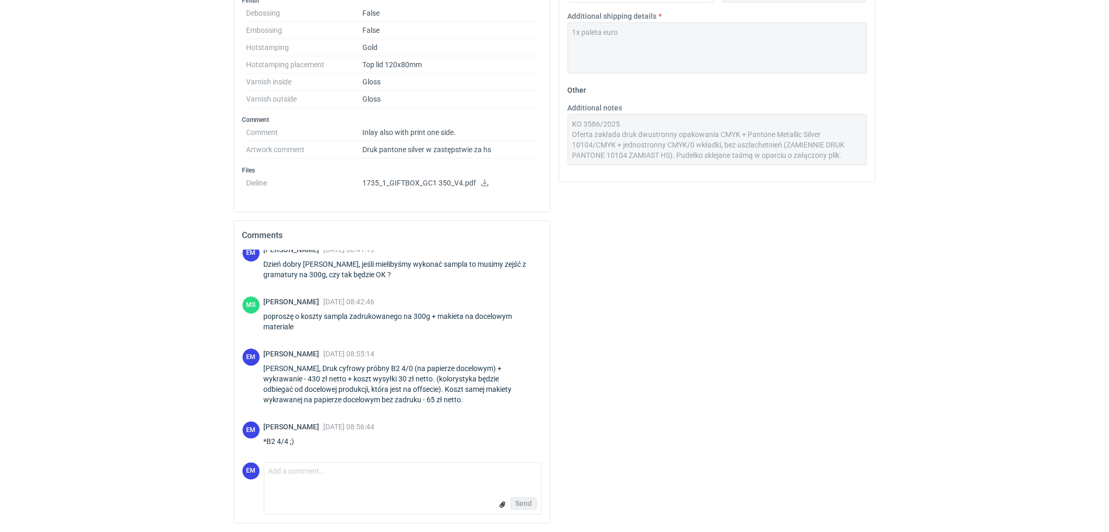
click at [763, 324] on div "Your quote This RFQ is a request for quote estimation . This means it's a reque…" at bounding box center [717, 85] width 325 height 895
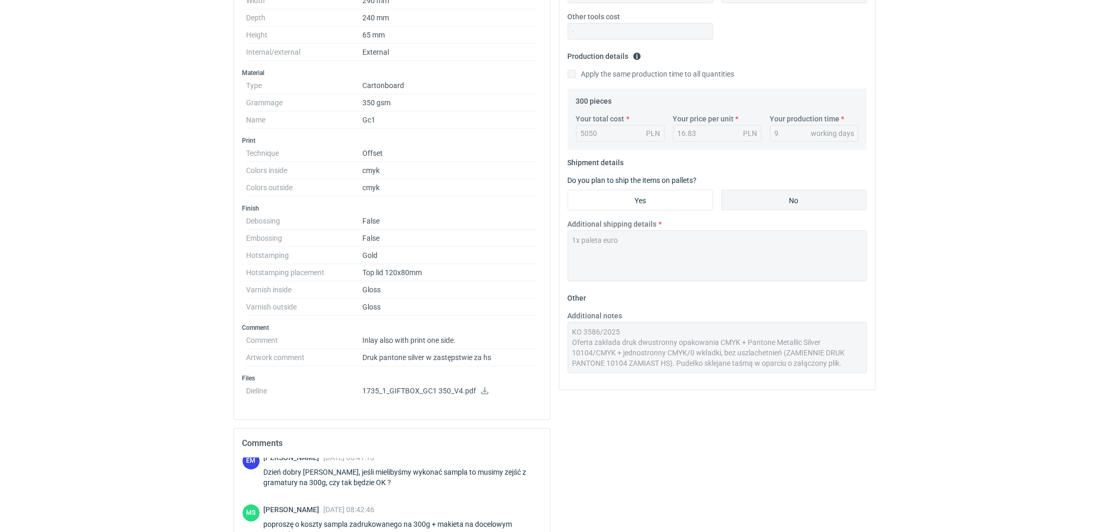
scroll to position [135, 0]
